Goal: Task Accomplishment & Management: Manage account settings

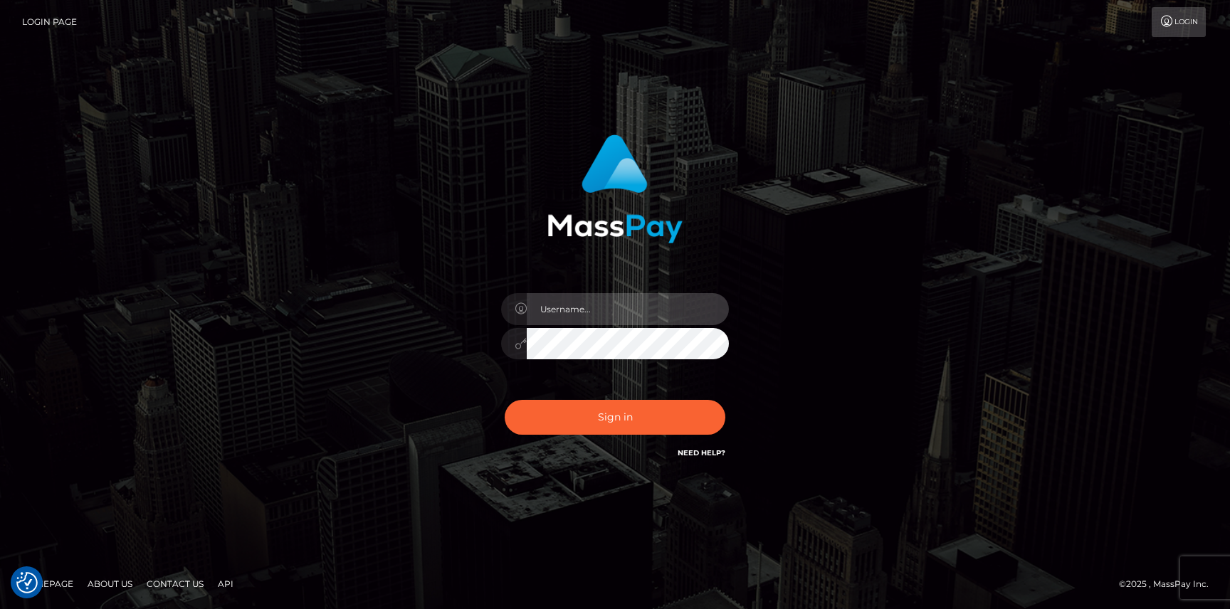
click at [573, 310] on input "text" at bounding box center [628, 309] width 202 height 32
type input "Neel Bhalla"
click at [505, 400] on button "Sign in" at bounding box center [615, 417] width 221 height 35
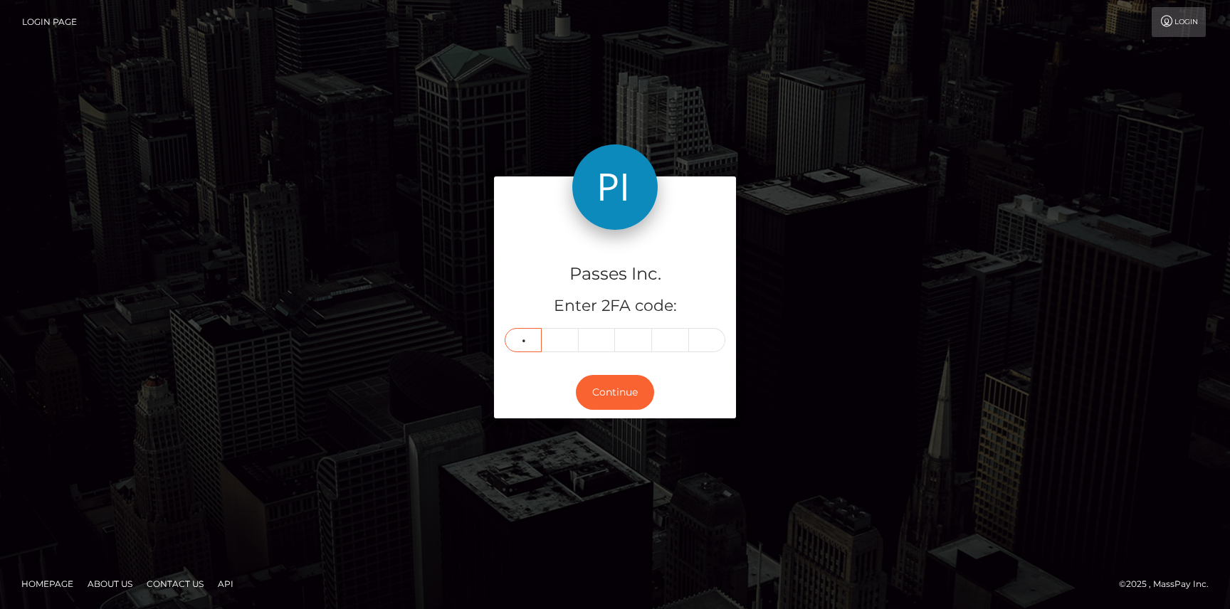
type input "6"
type input "8"
type input "6"
type input "0"
type input "8"
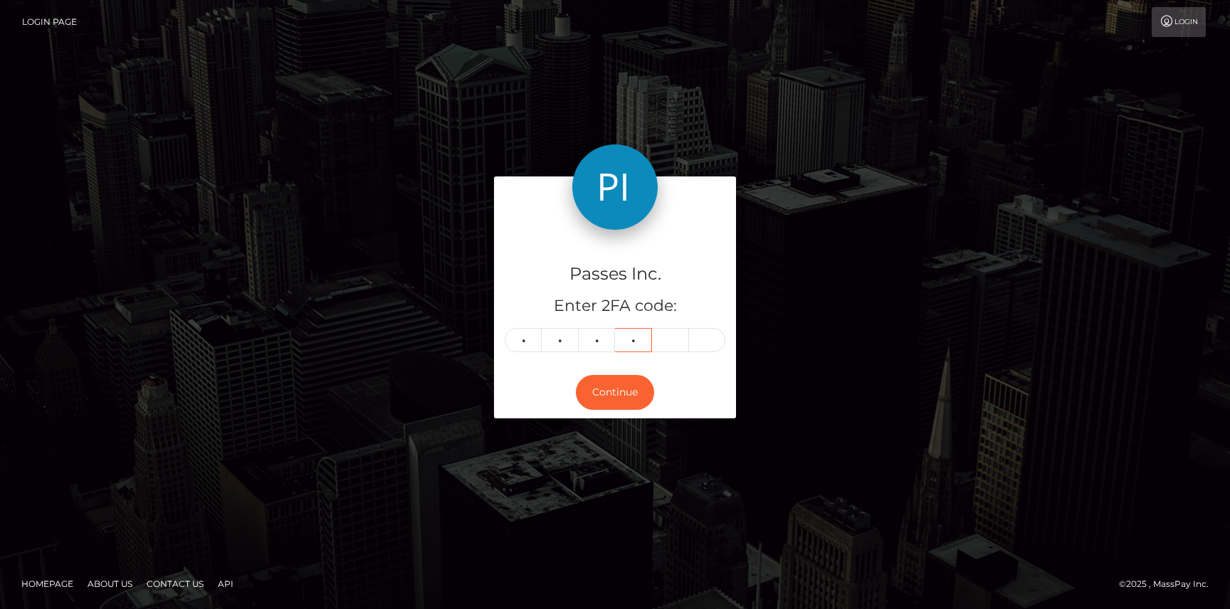
type input "9"
type input "4"
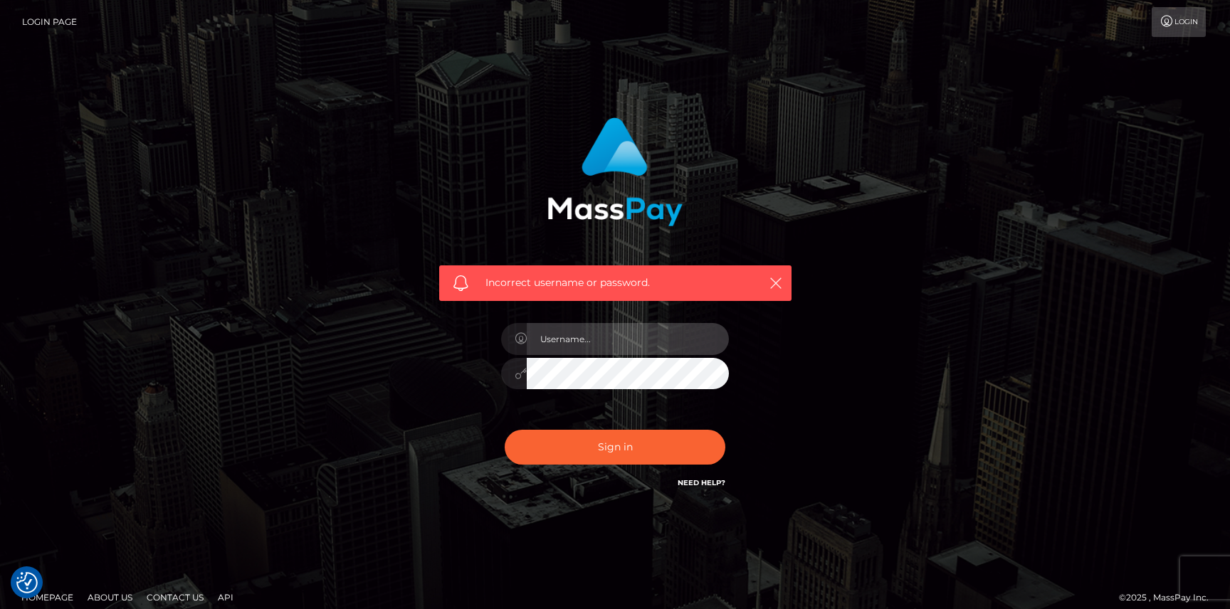
click at [601, 342] on input "text" at bounding box center [628, 339] width 202 height 32
type input "Neel Bhalla"
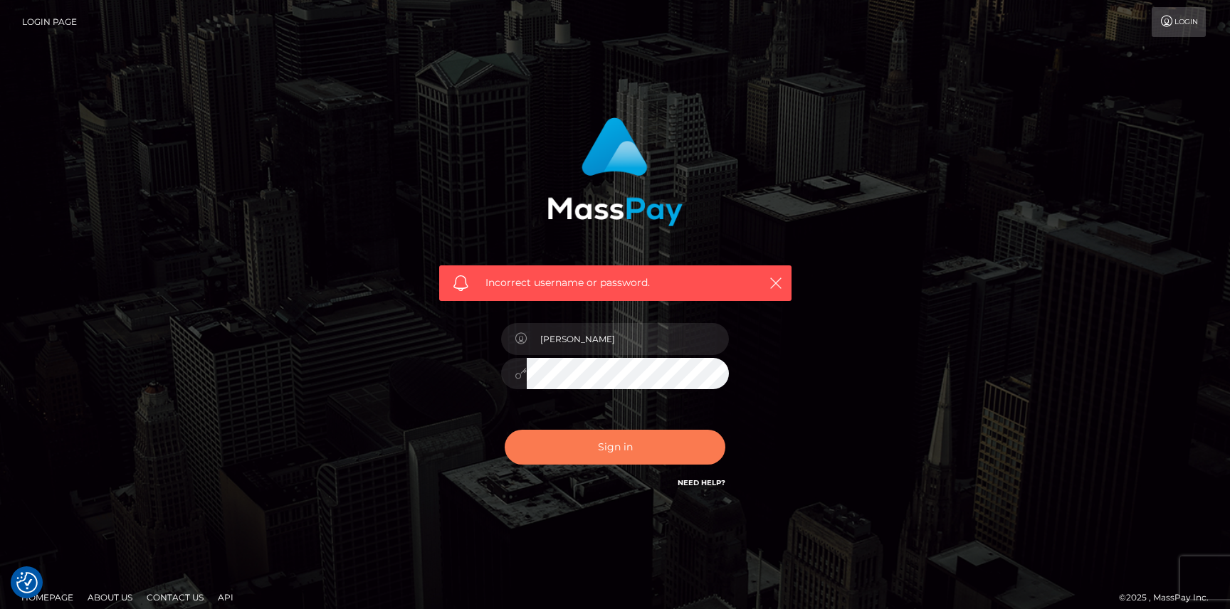
click at [611, 438] on button "Sign in" at bounding box center [615, 447] width 221 height 35
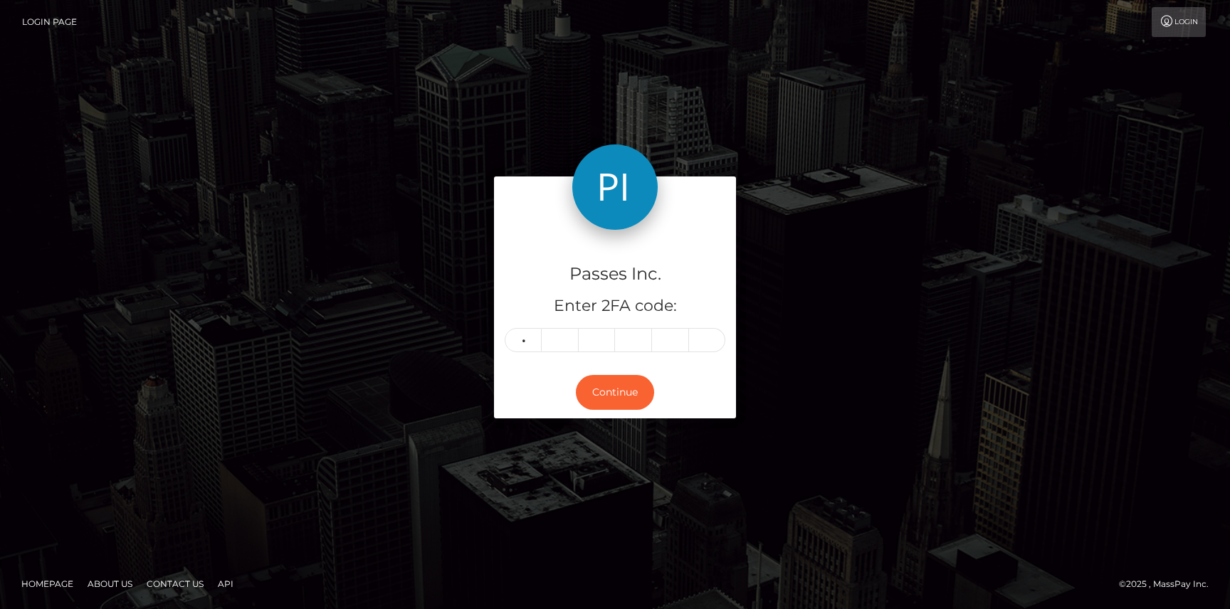
type input "0"
type input "6"
type input "1"
type input "4"
type input "0"
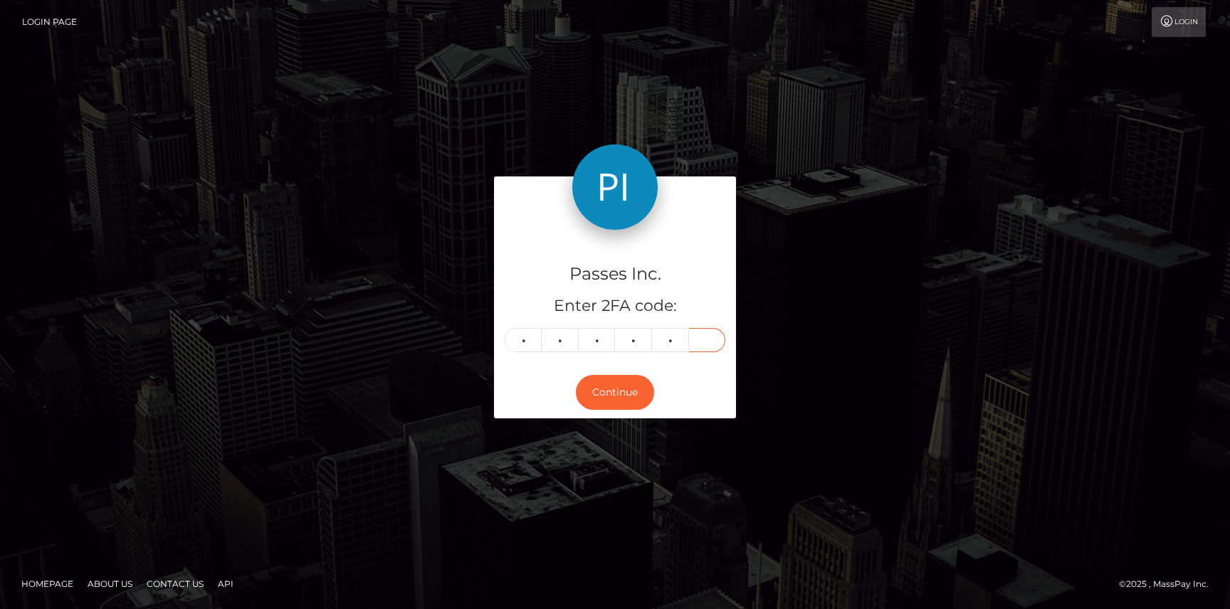
type input "8"
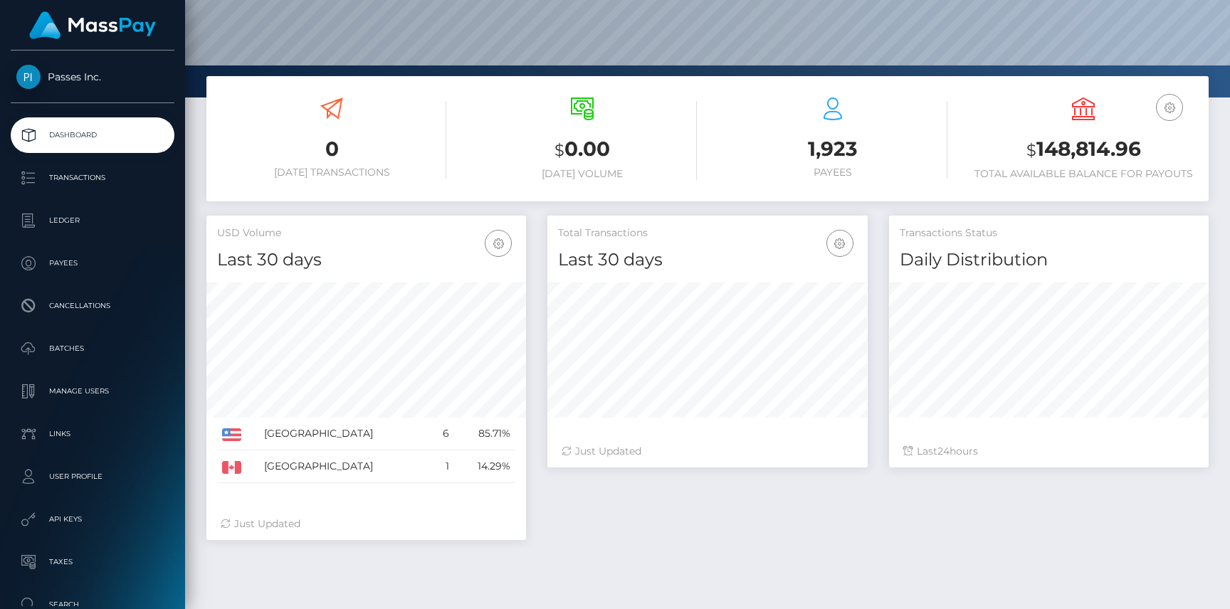
scroll to position [181, 0]
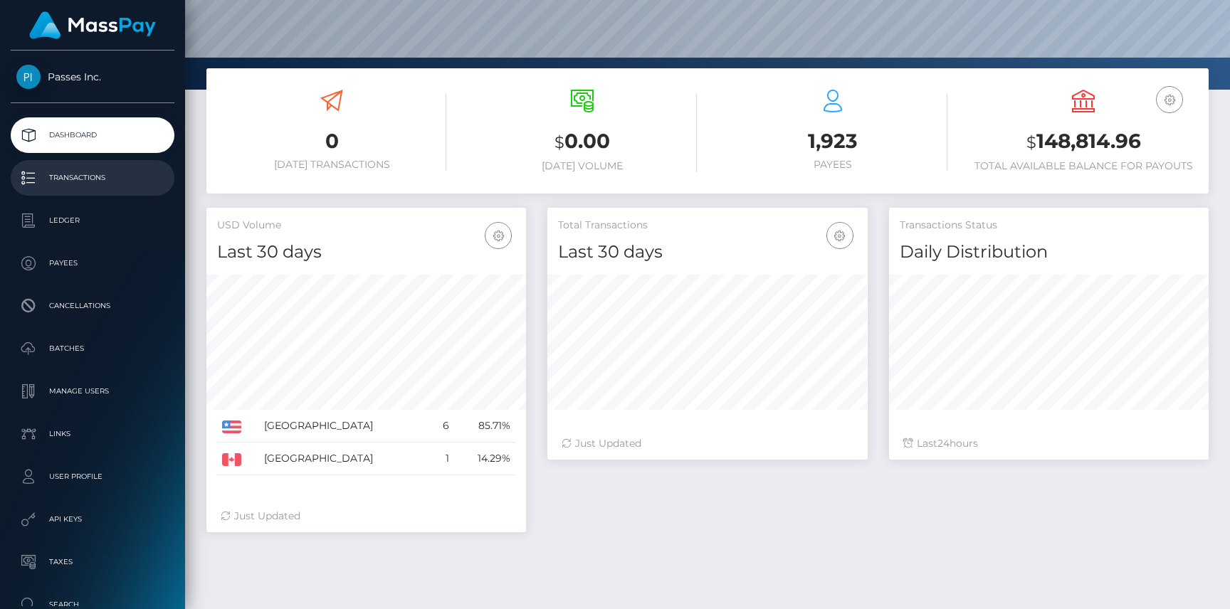
click at [104, 194] on link "Transactions" at bounding box center [93, 178] width 164 height 36
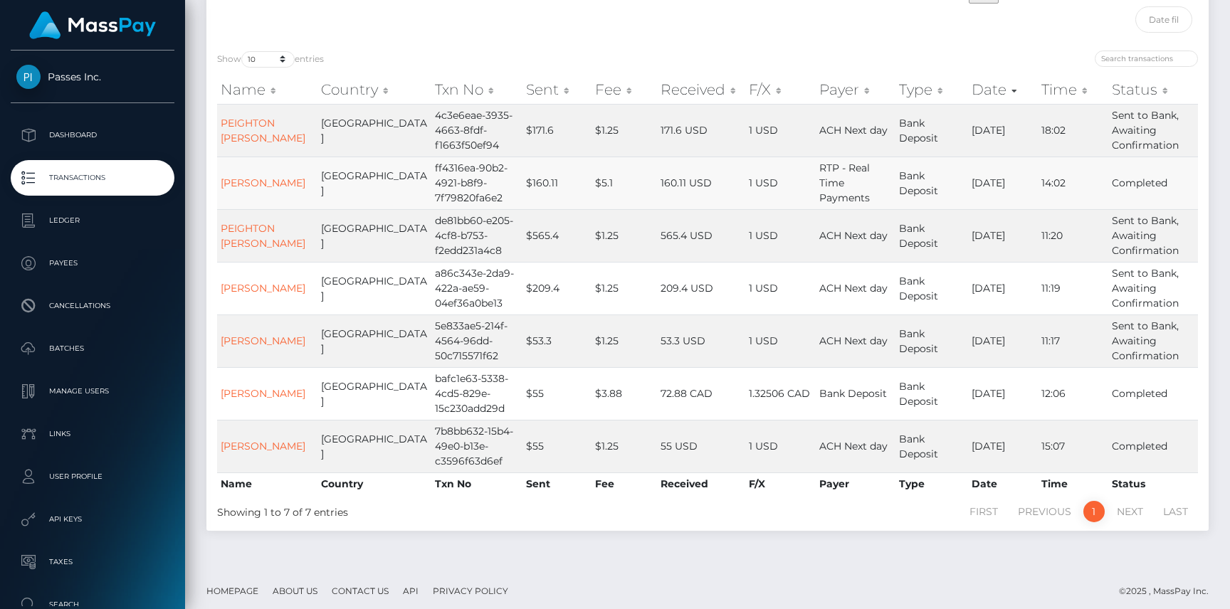
scroll to position [135, 0]
